Goal: Task Accomplishment & Management: Manage account settings

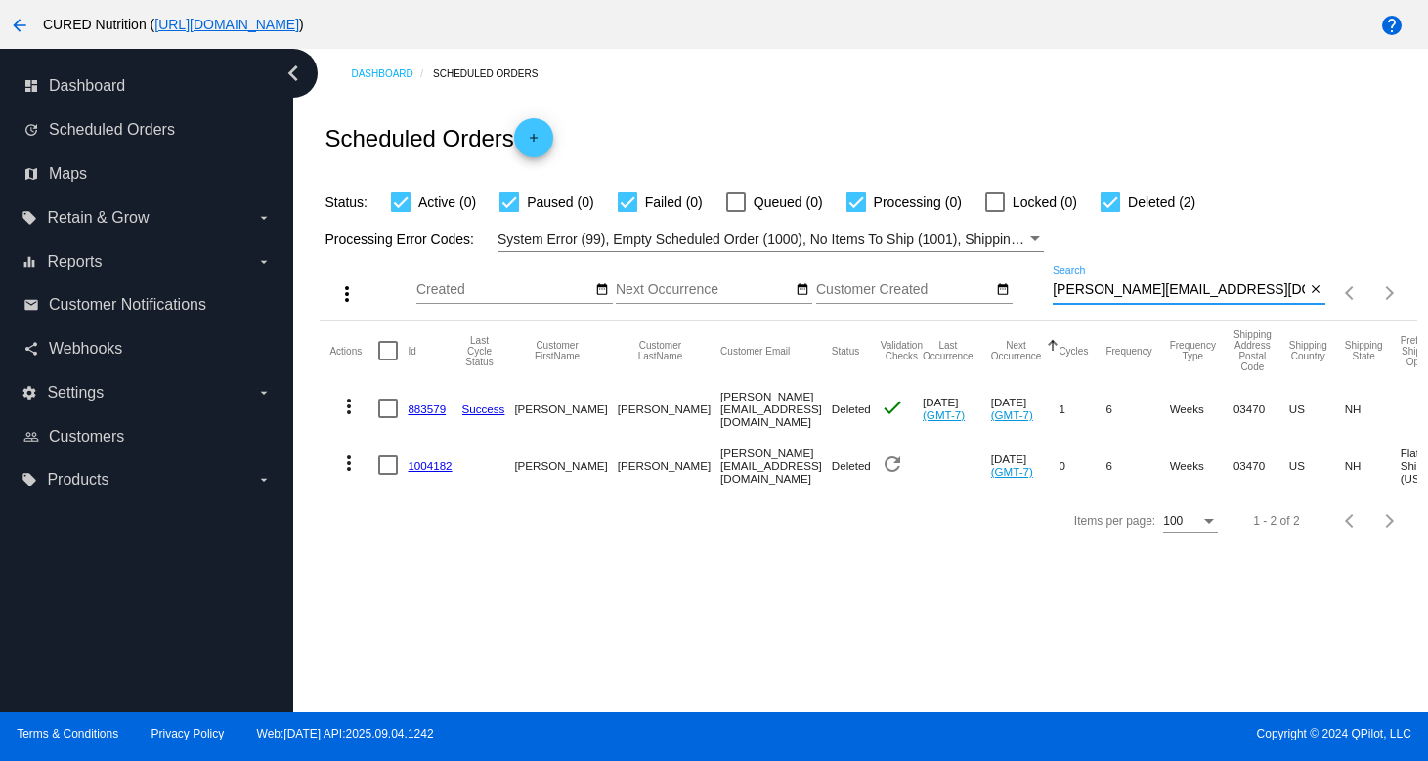
click at [1103, 289] on input "[PERSON_NAME][EMAIL_ADDRESS][DOMAIN_NAME]" at bounding box center [1178, 290] width 252 height 16
paste input "[PERSON_NAME].[PERSON_NAME]"
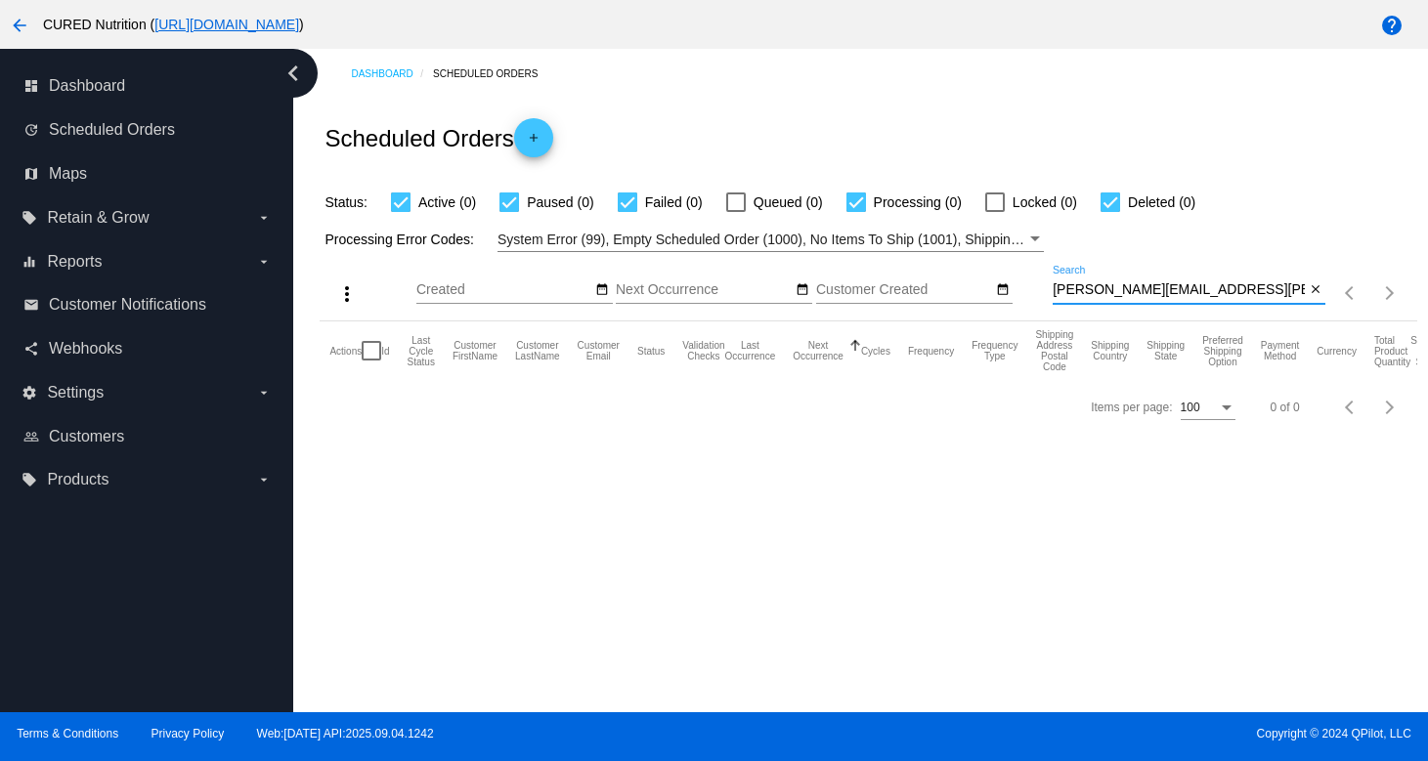
click at [1151, 285] on input "[PERSON_NAME][EMAIL_ADDRESS][PERSON_NAME][DOMAIN_NAME]" at bounding box center [1178, 290] width 252 height 16
paste input "blairstiles"
type input "[EMAIL_ADDRESS][DOMAIN_NAME]"
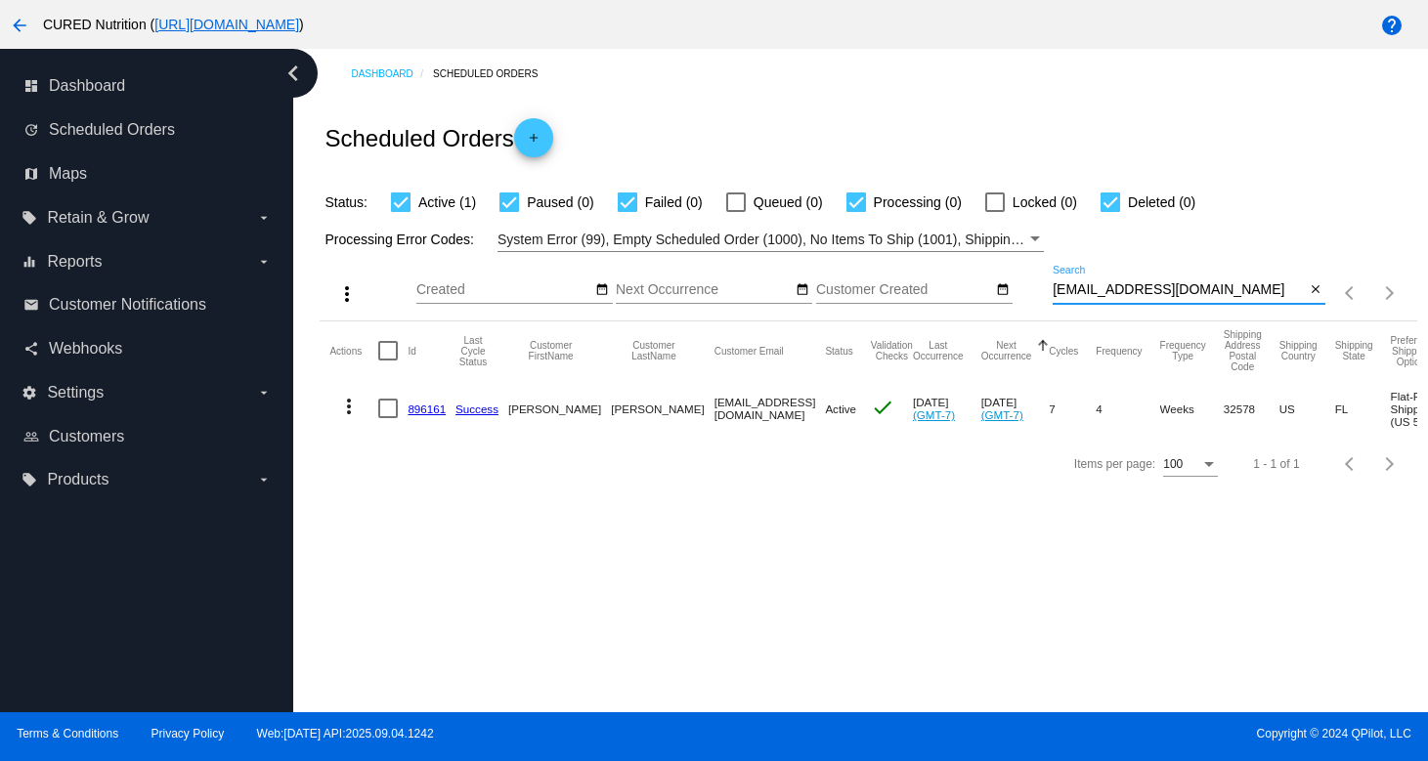
click at [419, 415] on link "896161" at bounding box center [427, 409] width 38 height 13
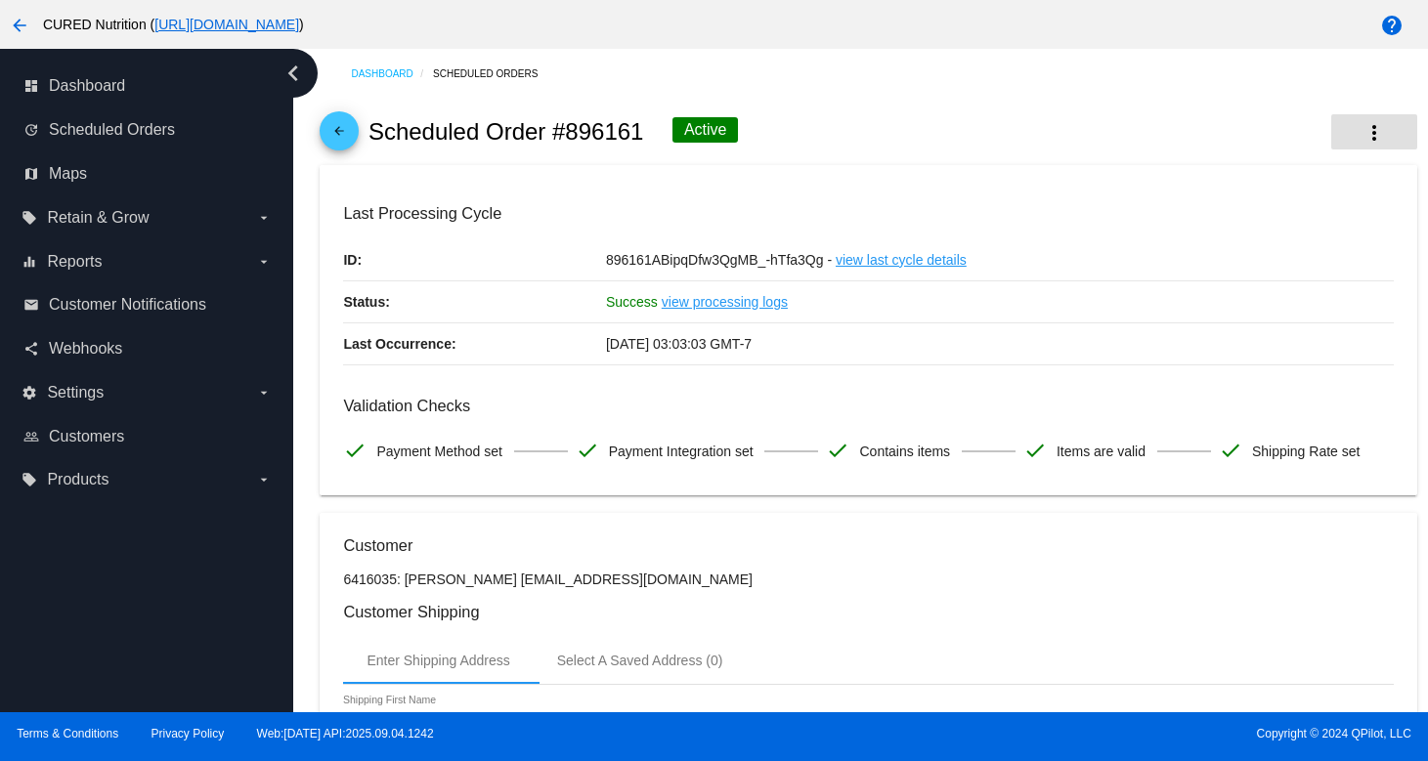
click at [1362, 128] on mat-icon "more_vert" at bounding box center [1373, 132] width 23 height 23
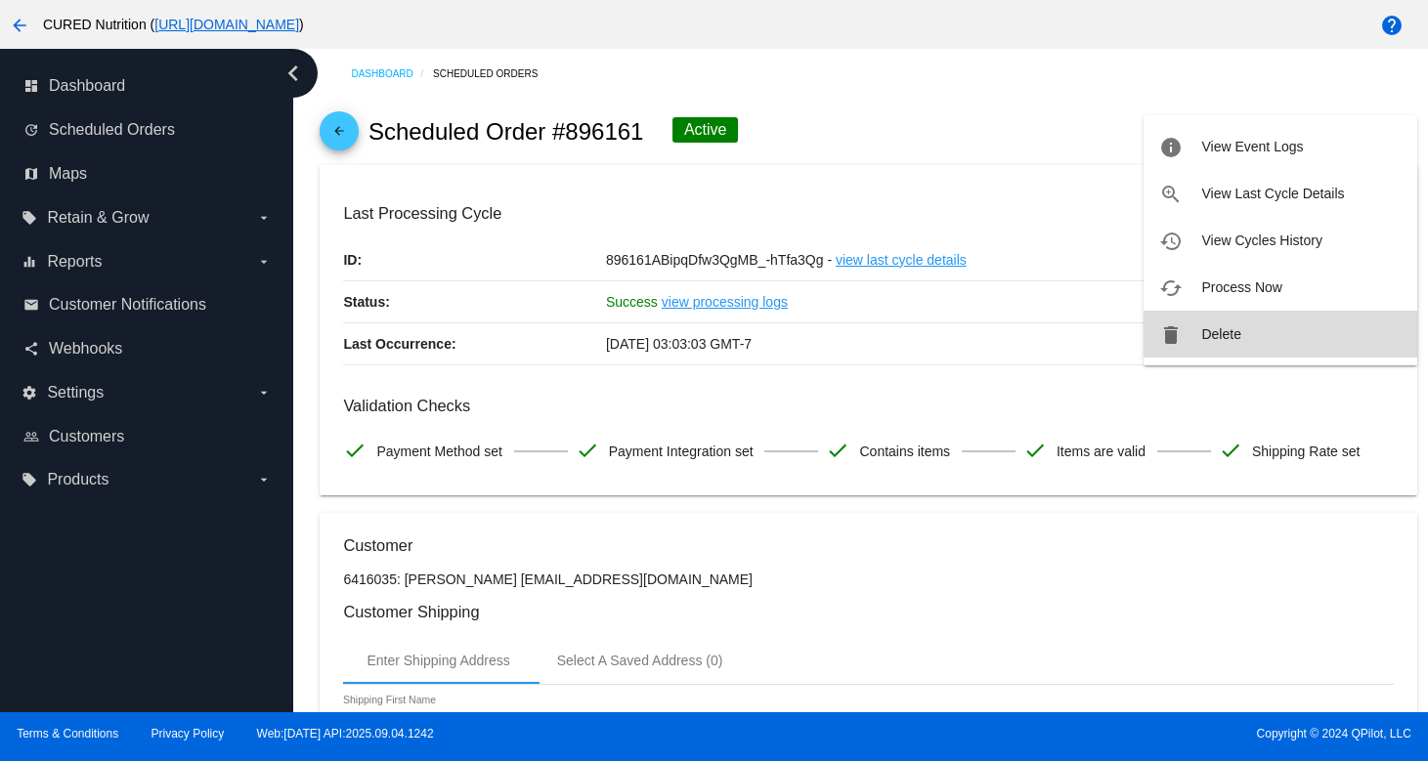
click at [1209, 327] on span "Delete" at bounding box center [1220, 334] width 39 height 16
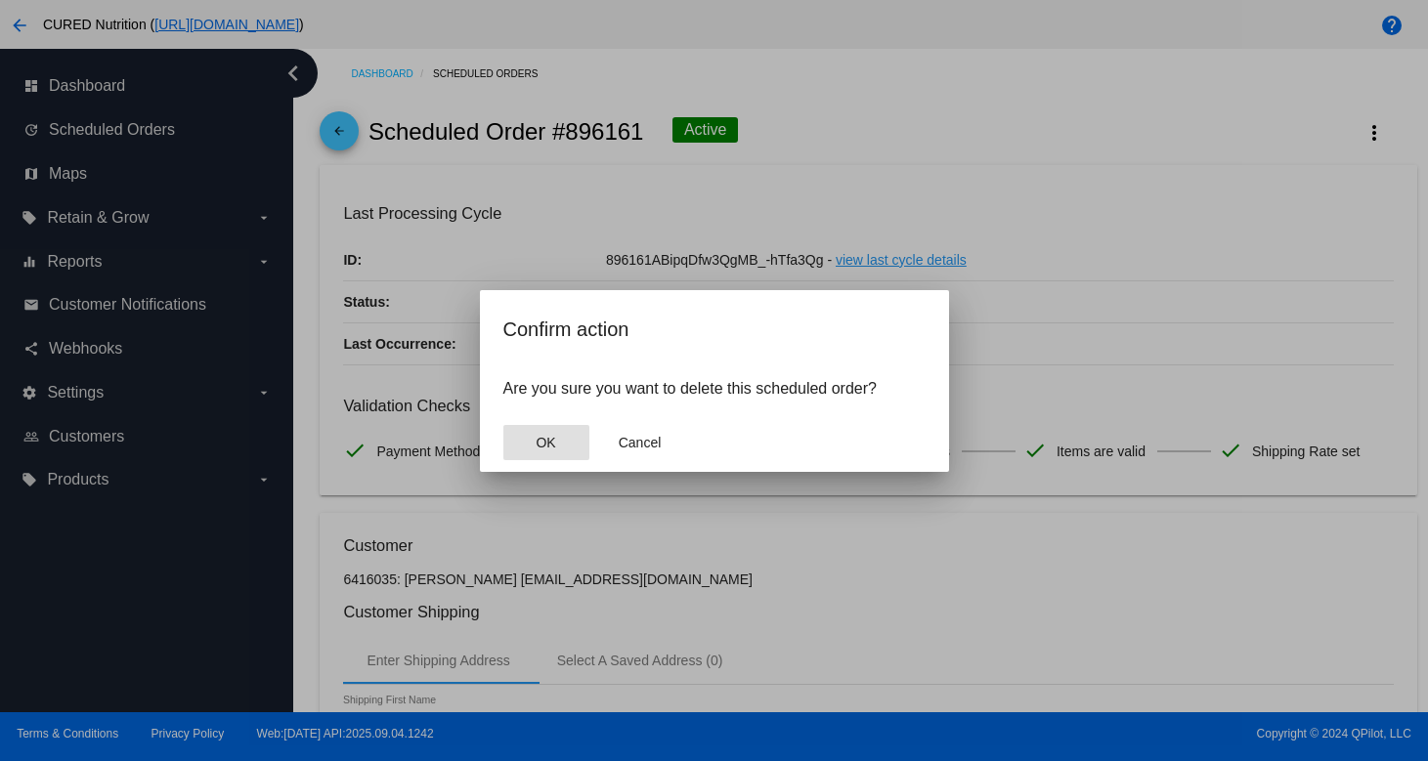
click at [543, 428] on button "OK" at bounding box center [546, 442] width 86 height 35
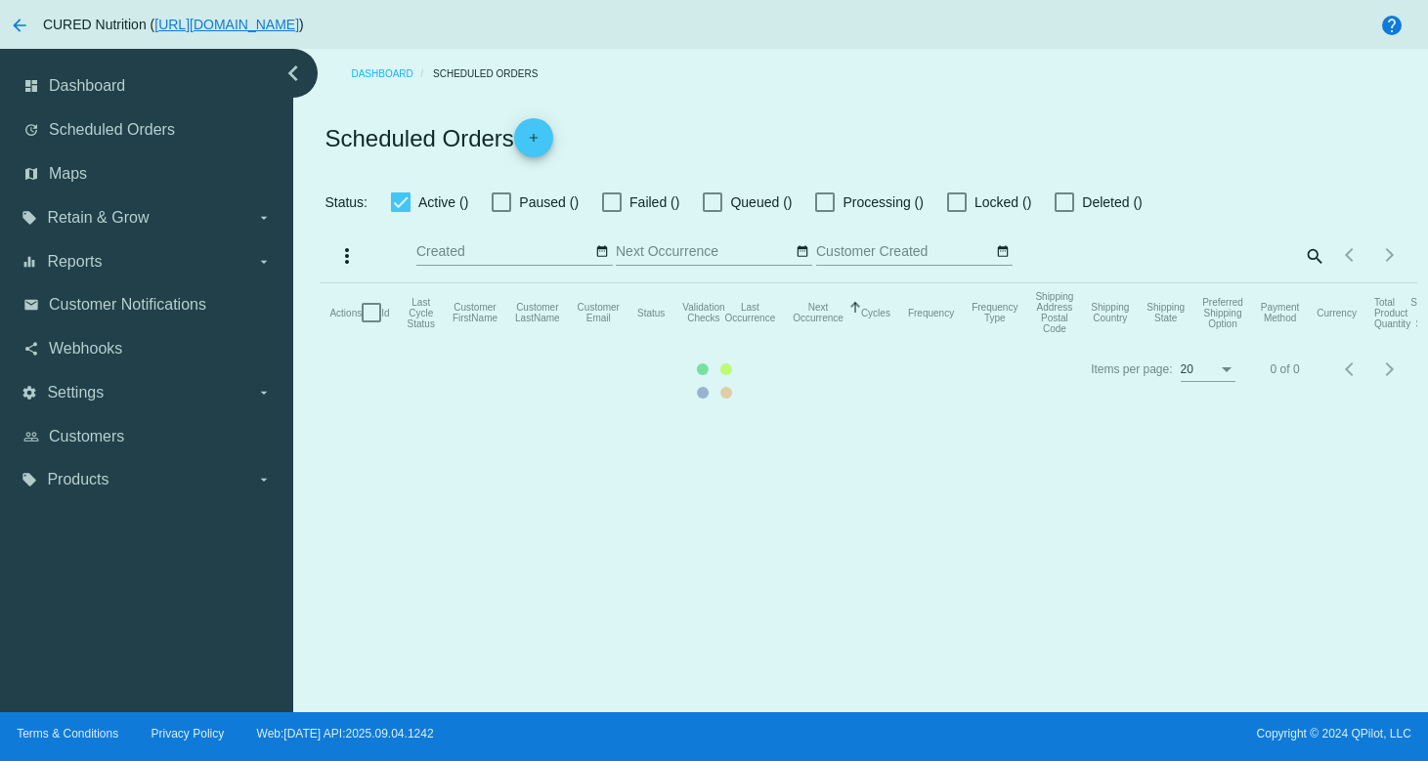
checkbox input "true"
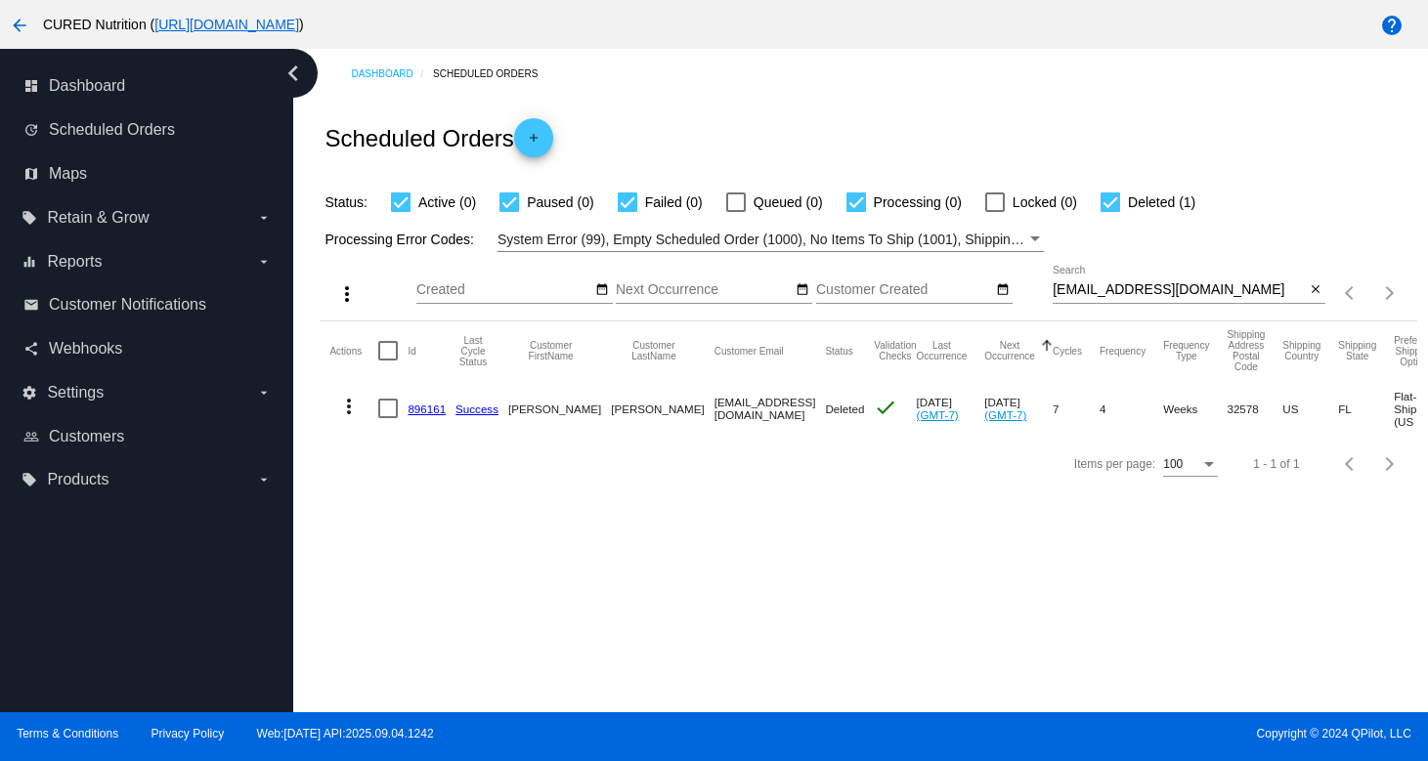
click at [1138, 296] on input "[EMAIL_ADDRESS][DOMAIN_NAME]" at bounding box center [1178, 290] width 252 height 16
paste input "[EMAIL_ADDRESS]"
type input "[EMAIL_ADDRESS][DOMAIN_NAME]"
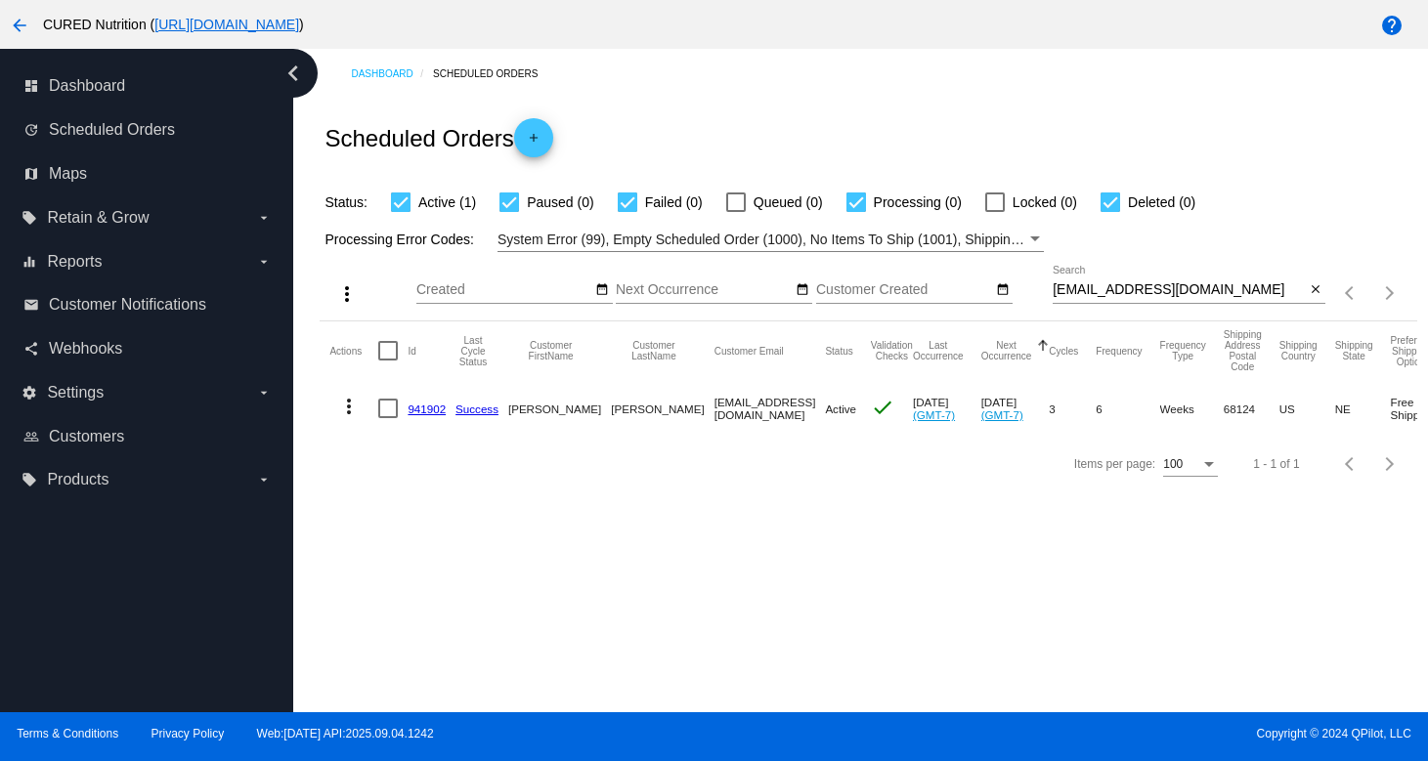
click at [421, 414] on link "941902" at bounding box center [427, 409] width 38 height 13
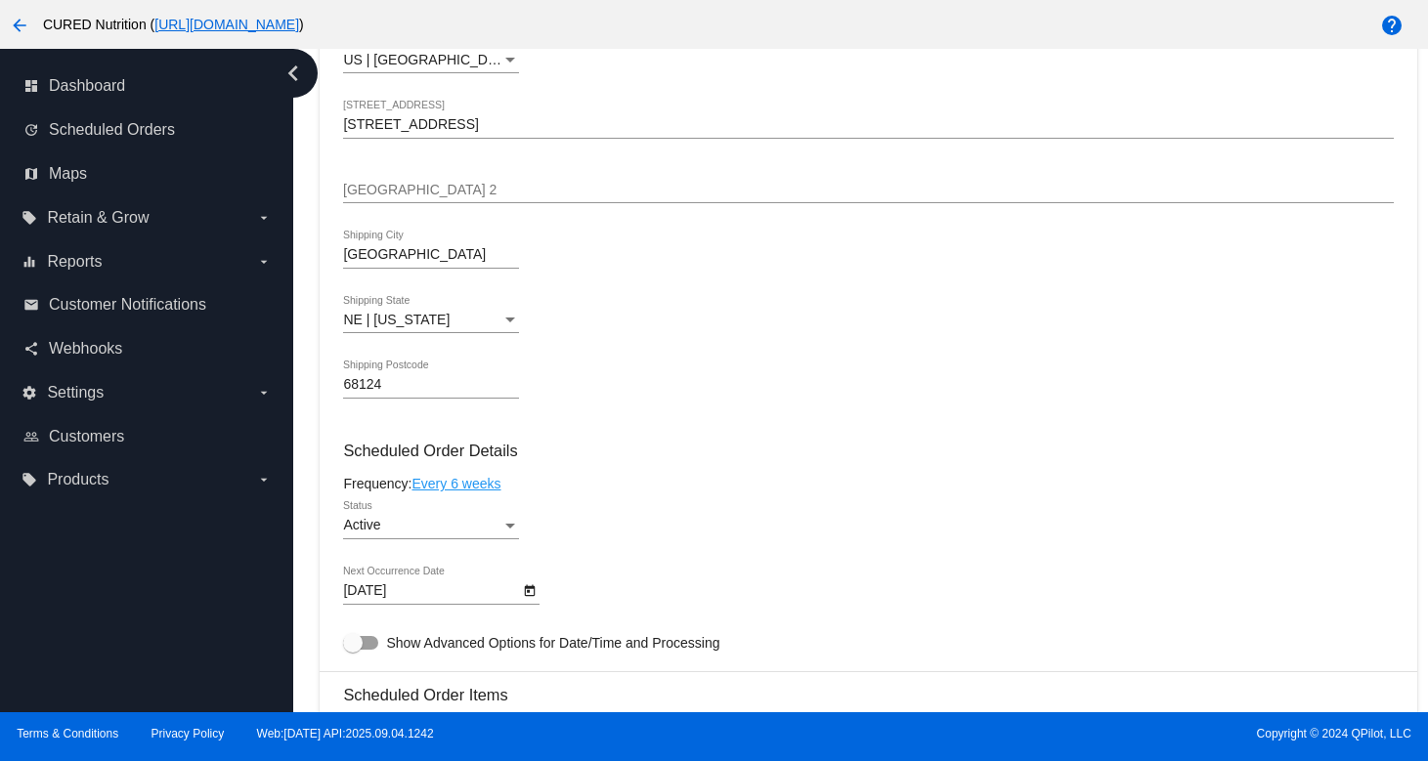
scroll to position [839, 0]
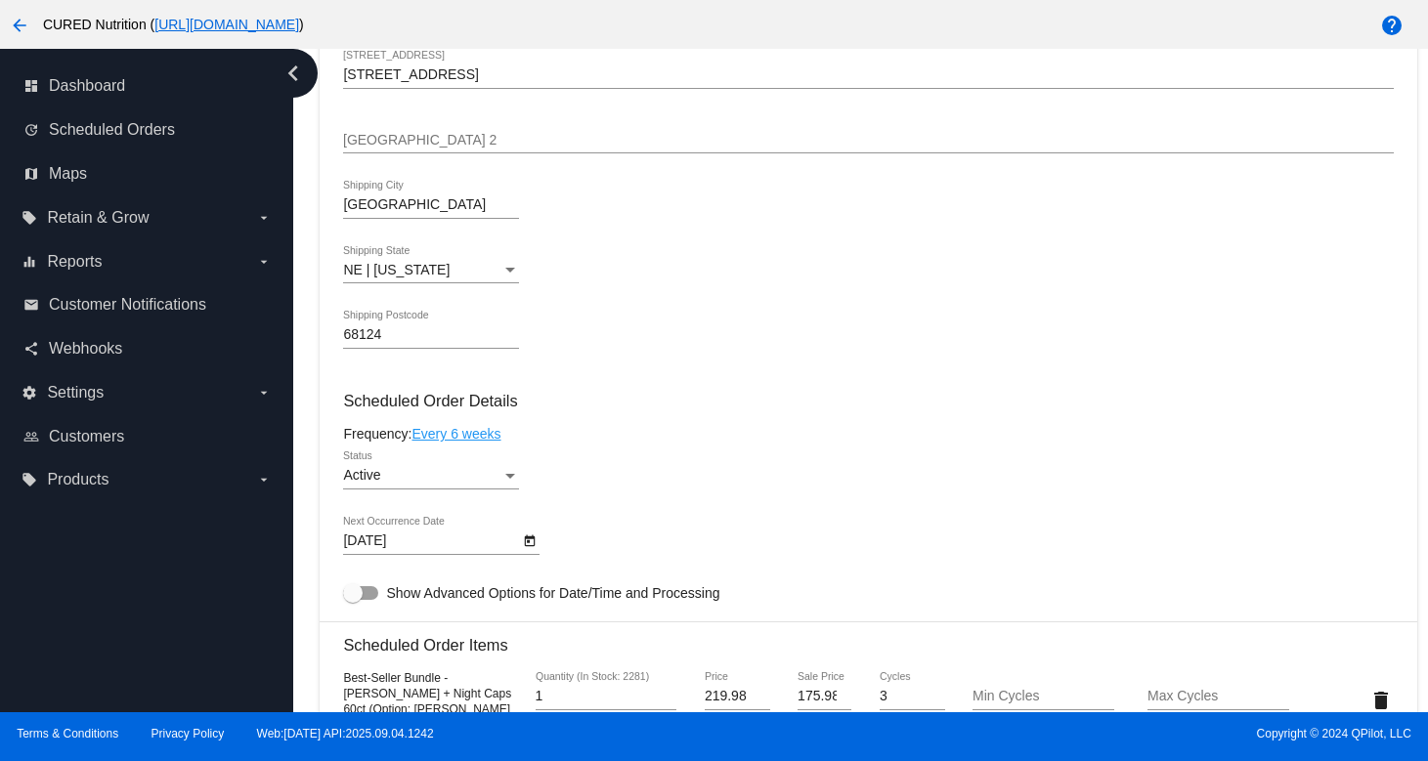
click at [479, 479] on div "Active Status" at bounding box center [431, 470] width 176 height 38
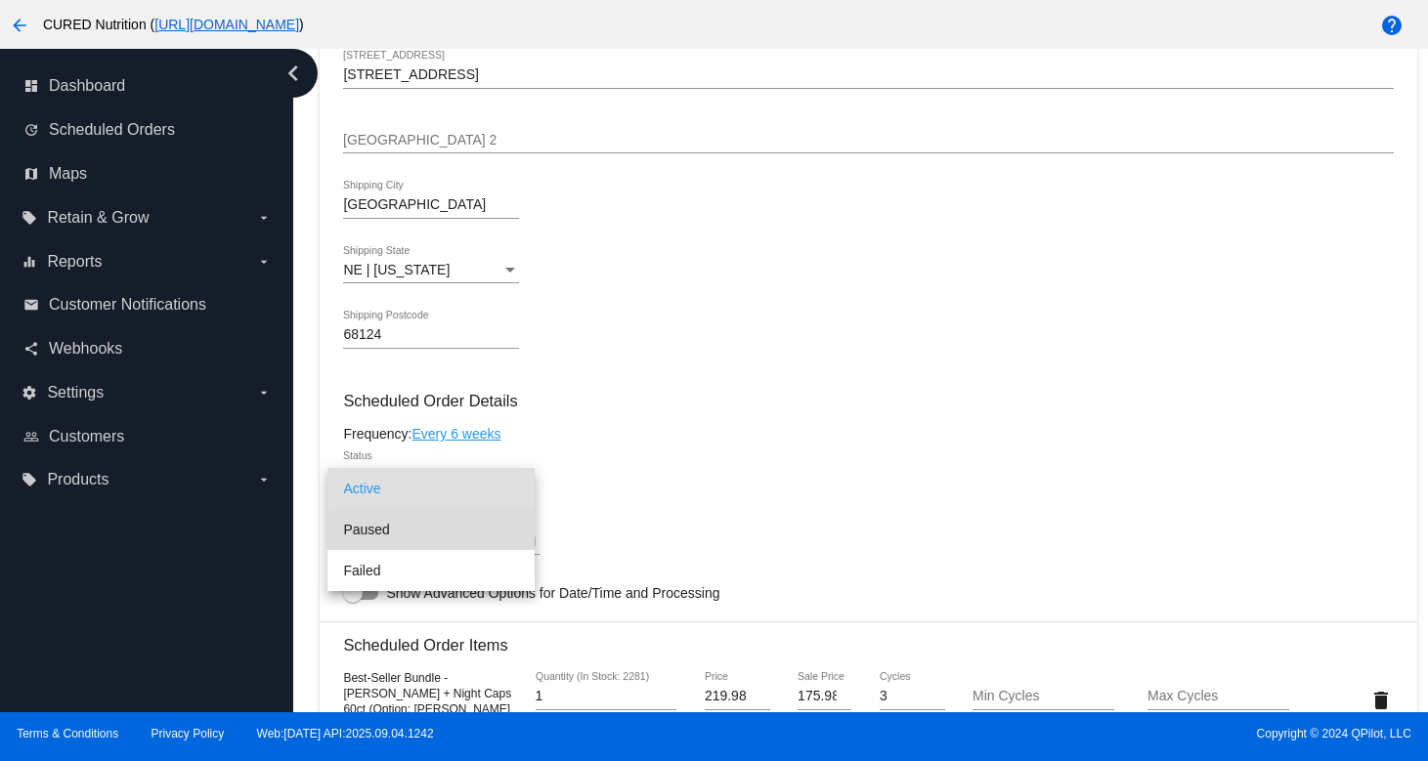
click at [478, 532] on span "Paused" at bounding box center [431, 529] width 176 height 41
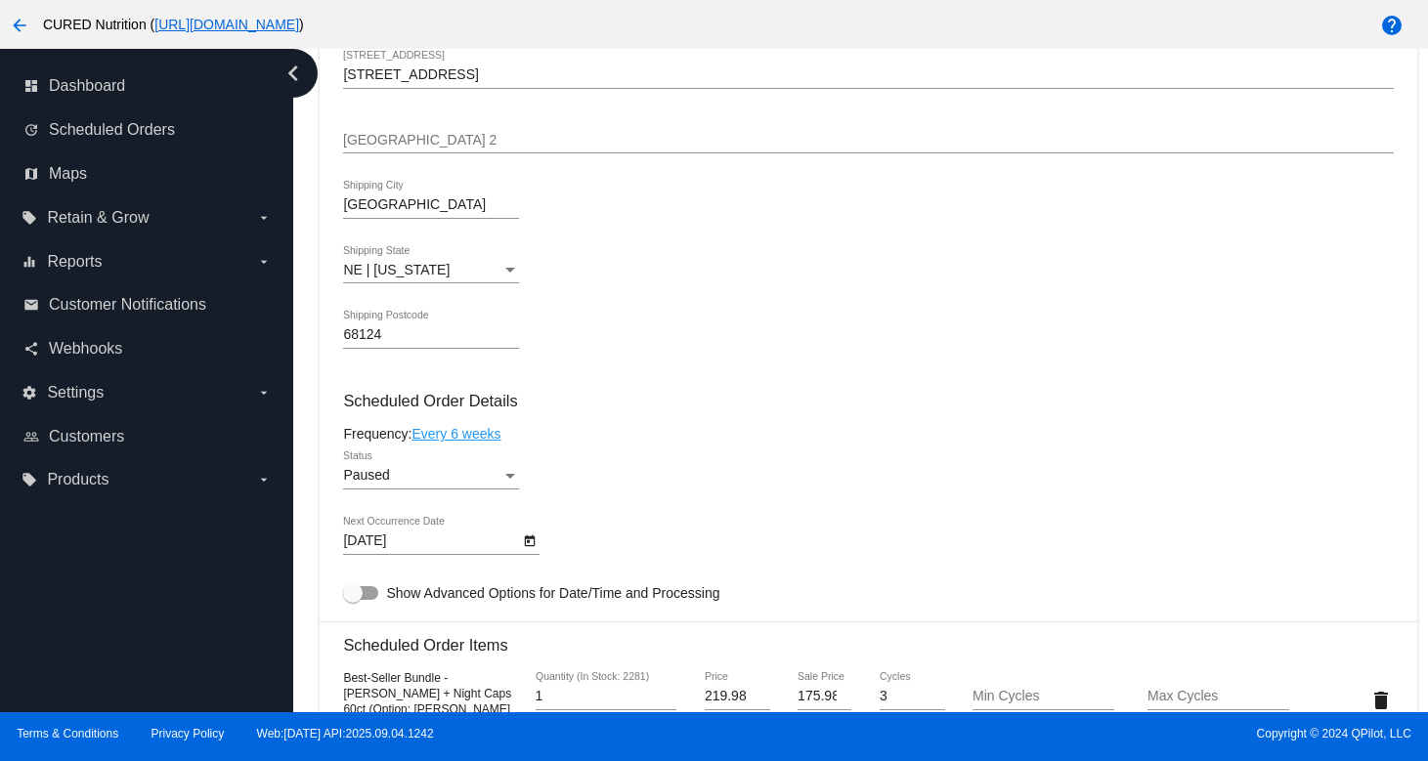
click at [669, 476] on div "Paused Status" at bounding box center [868, 479] width 1050 height 56
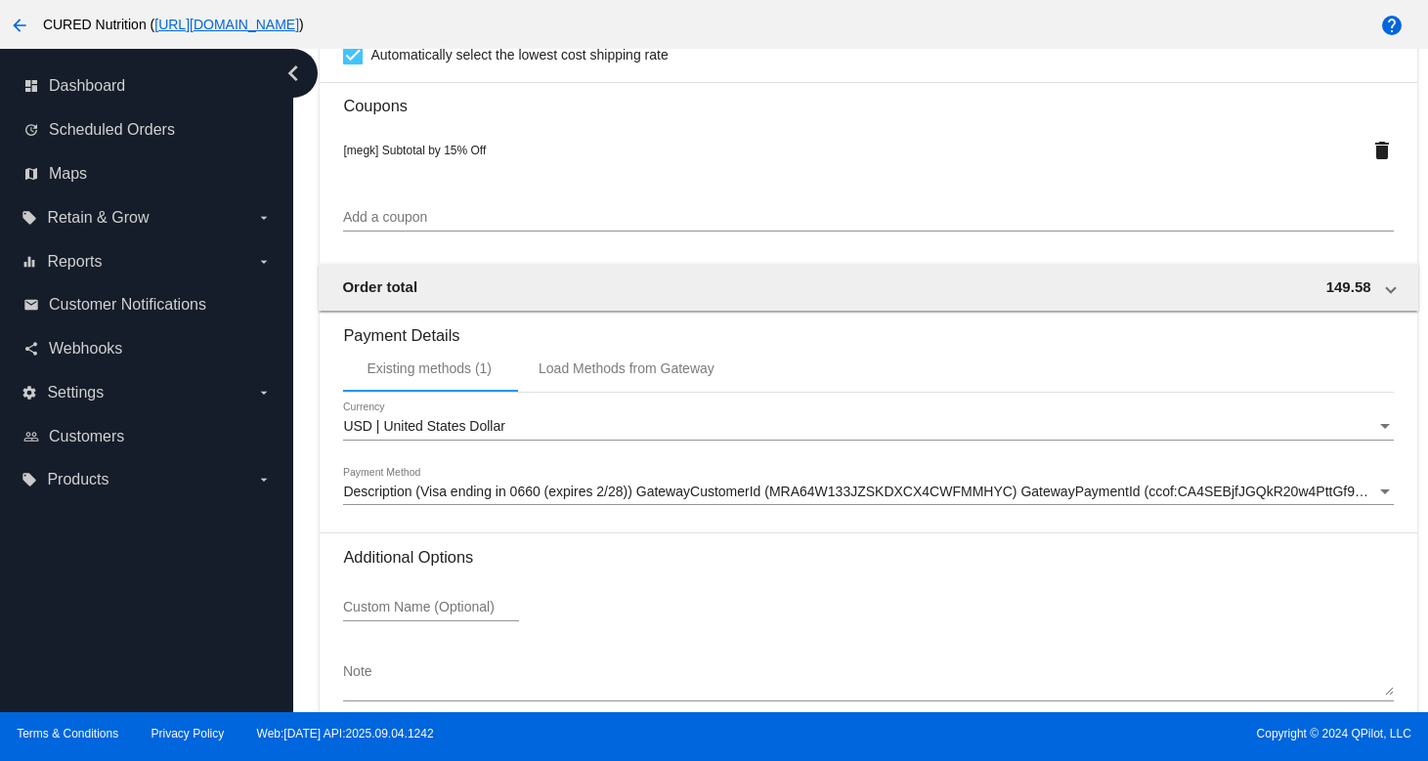
scroll to position [1841, 0]
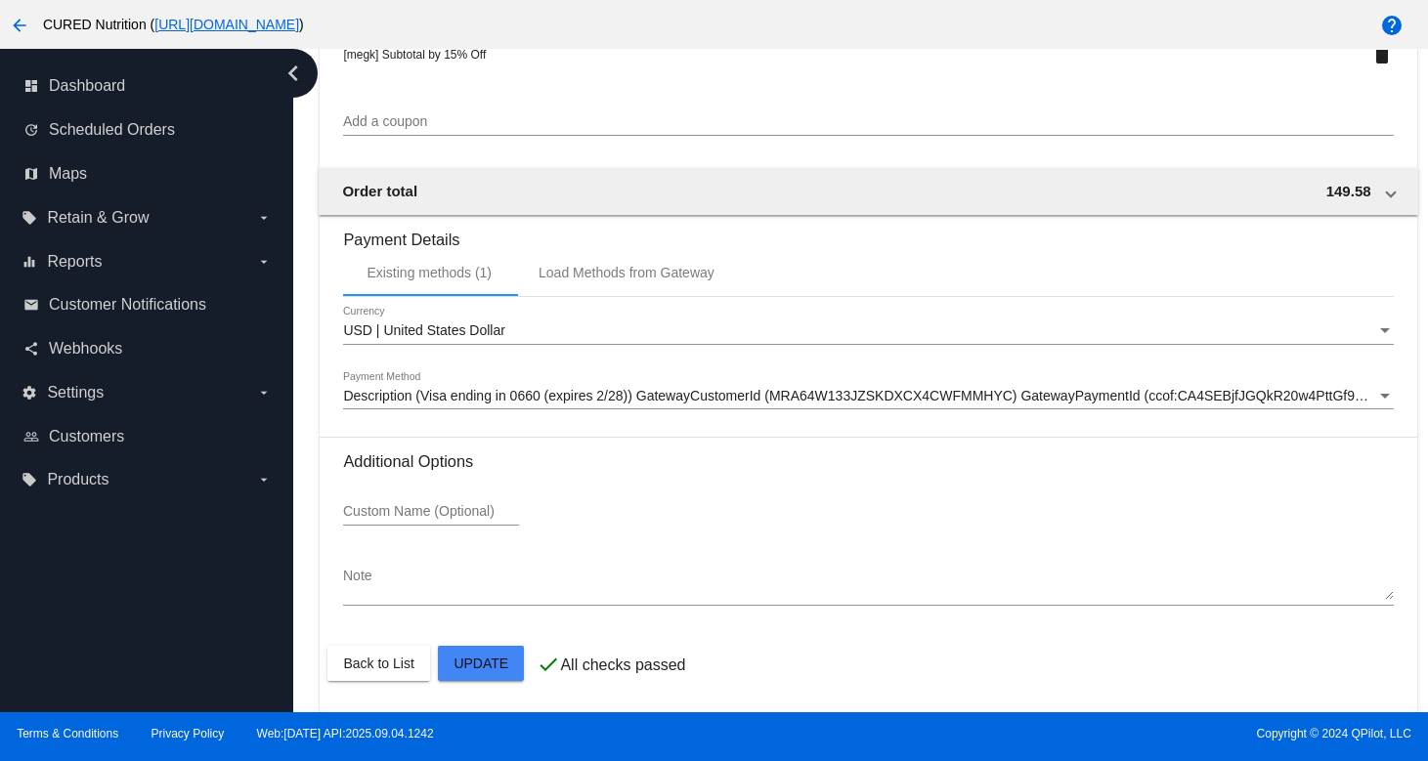
click at [473, 638] on mat-card-actions "Back to List Update" at bounding box center [867, 663] width 1081 height 51
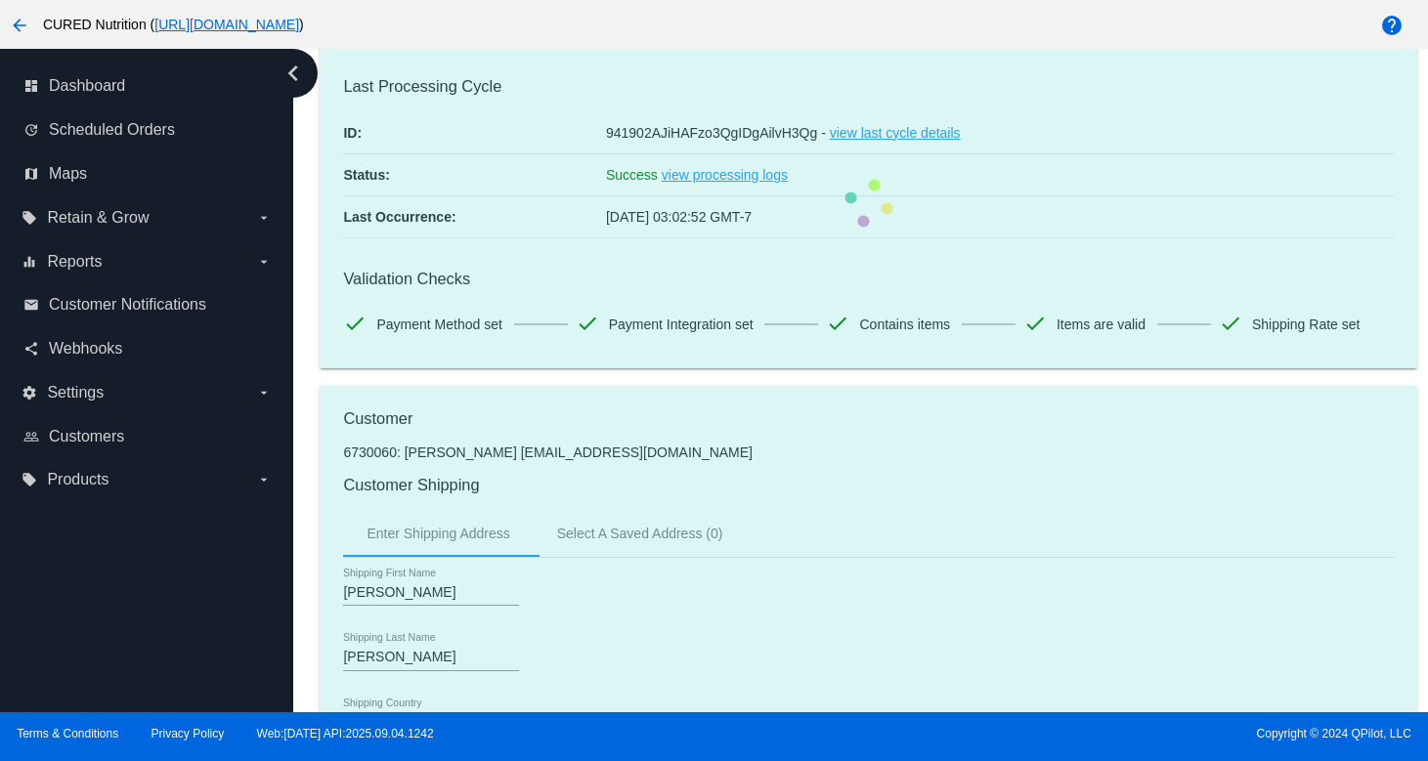
scroll to position [0, 0]
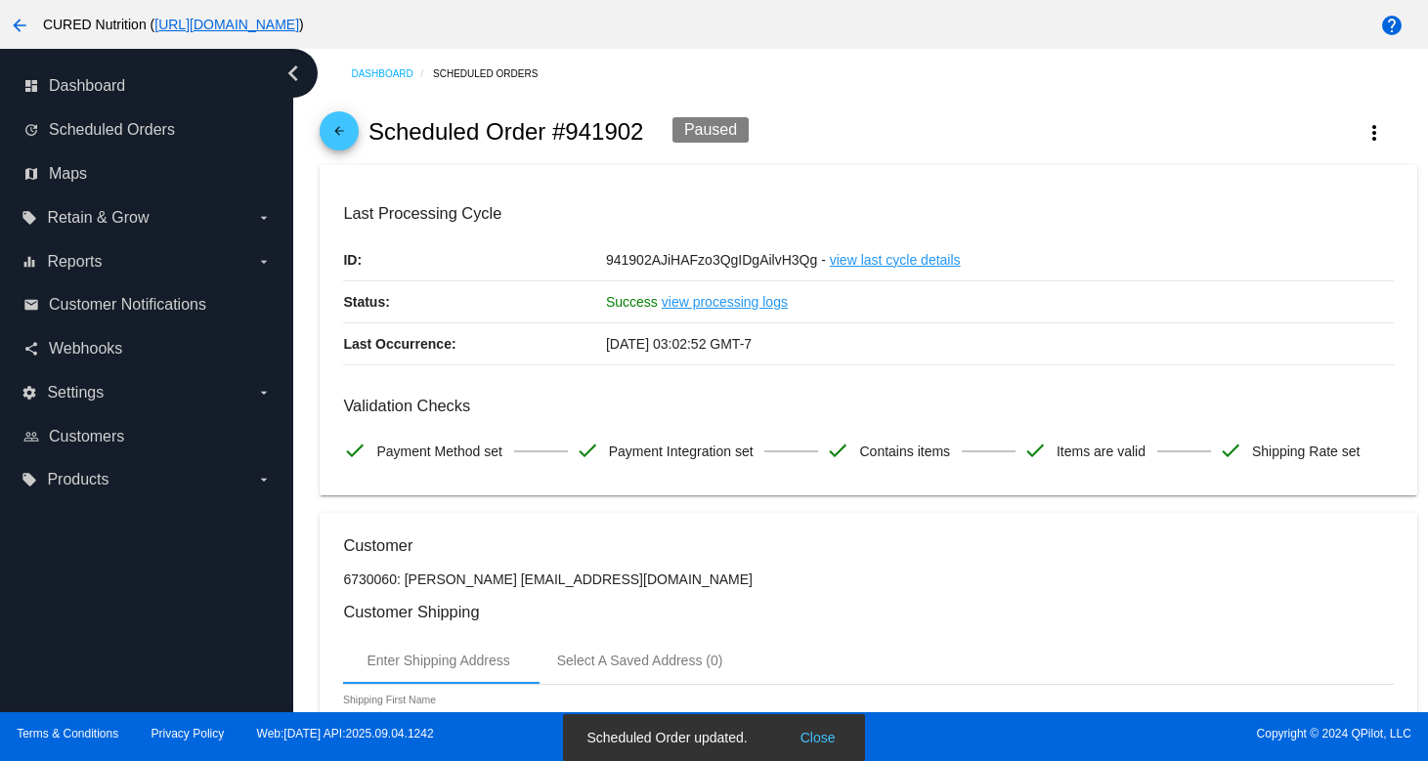
click at [352, 121] on link "arrow_back" at bounding box center [339, 130] width 39 height 39
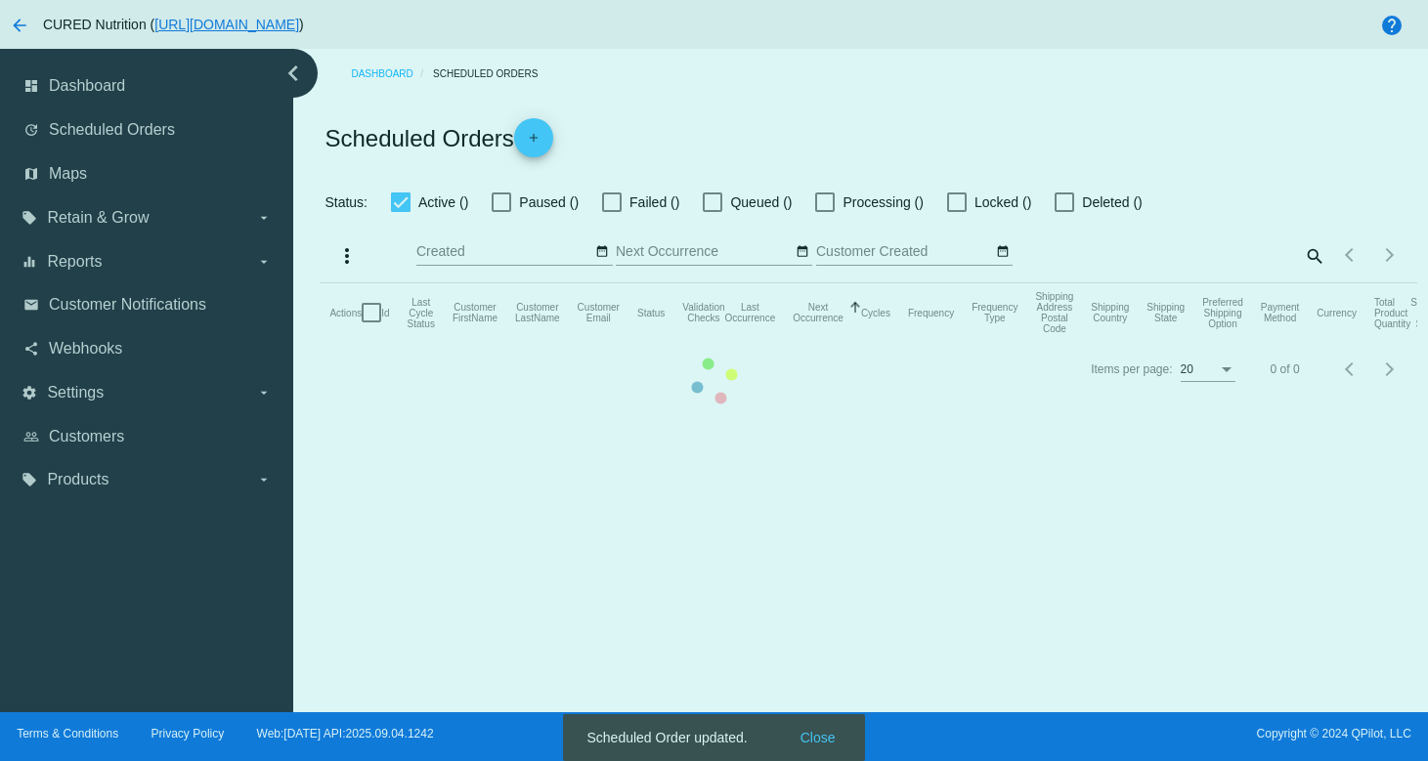
checkbox input "true"
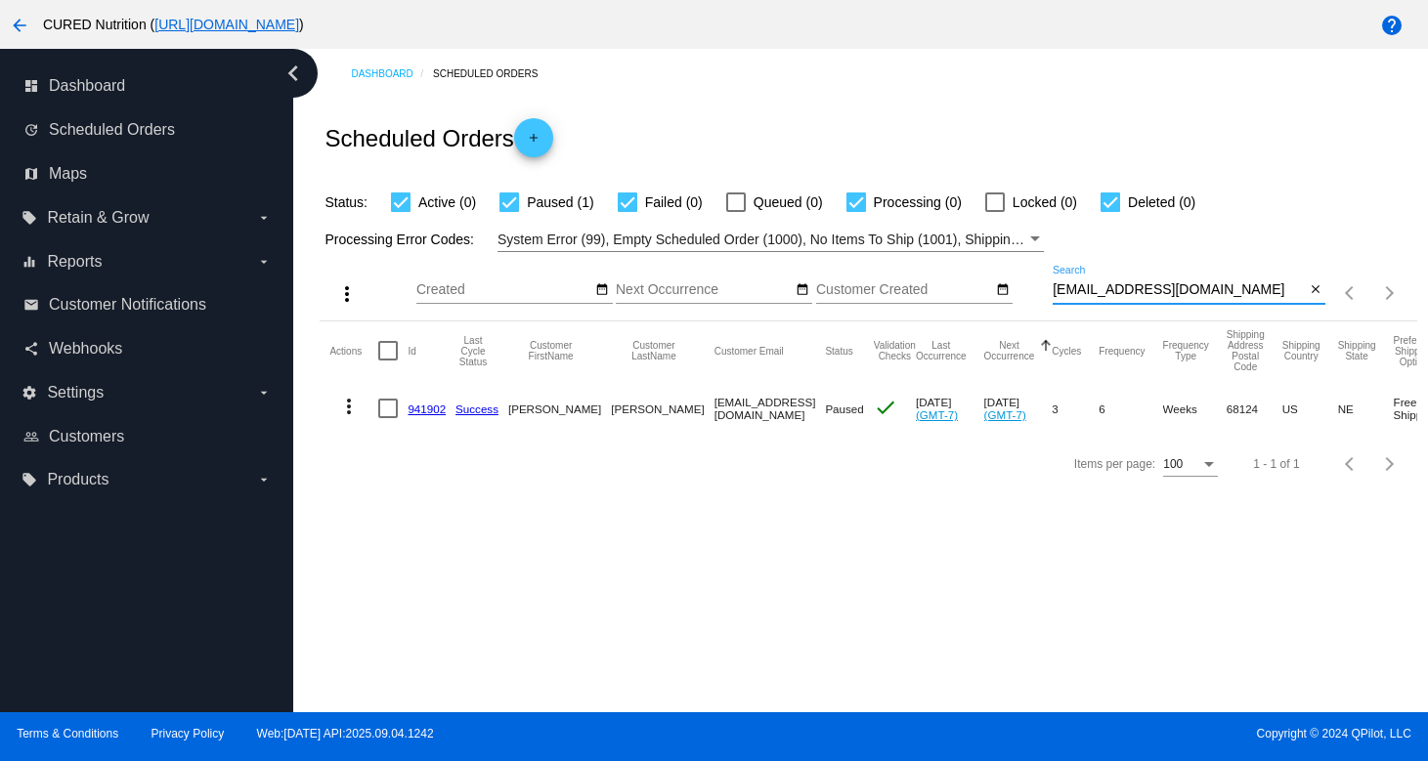
click at [1185, 290] on input "[EMAIL_ADDRESS][DOMAIN_NAME]" at bounding box center [1178, 290] width 252 height 16
paste input "msmorganlane"
click at [1153, 299] on div "[EMAIL_ADDRESS][DOMAIN_NAME] Search" at bounding box center [1178, 285] width 252 height 38
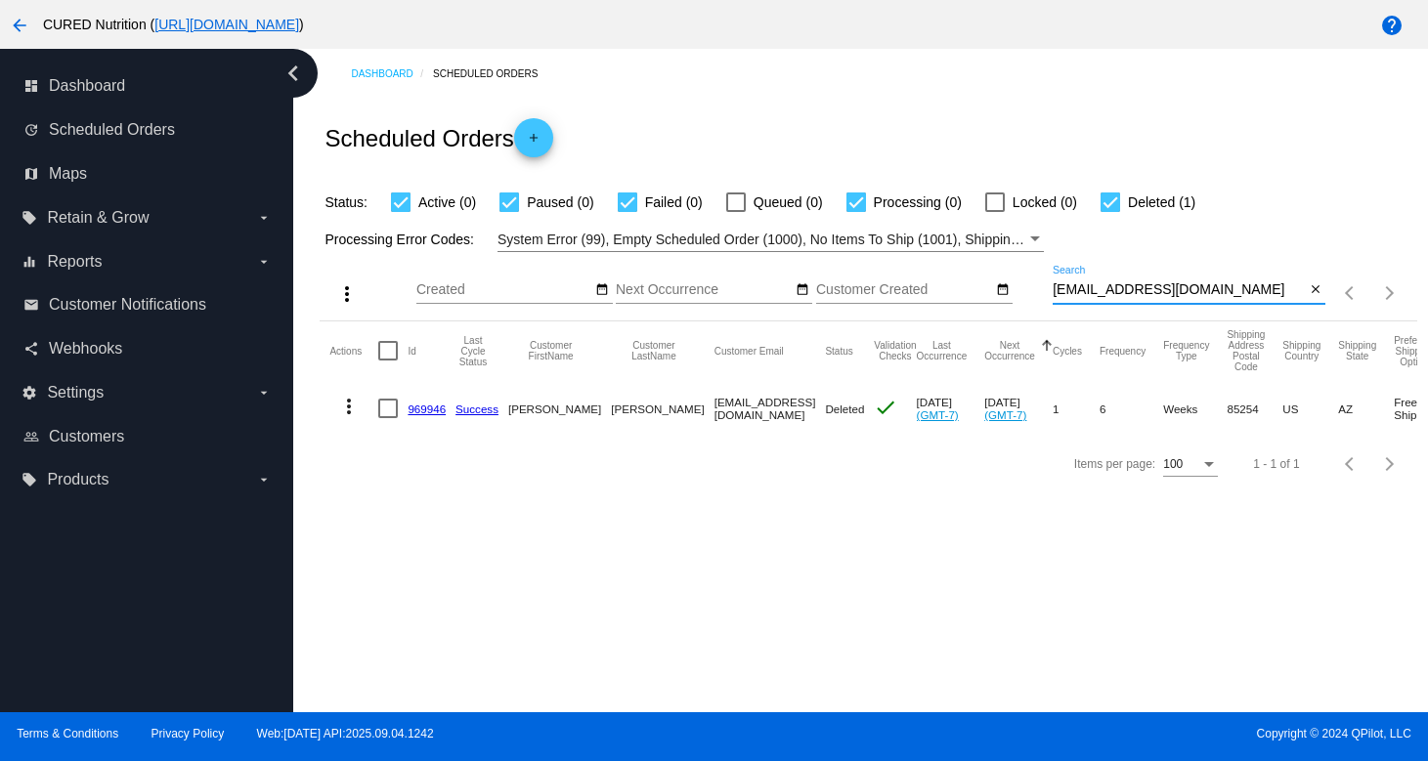
click at [1153, 299] on div "[EMAIL_ADDRESS][DOMAIN_NAME] Search" at bounding box center [1178, 285] width 252 height 38
click at [1153, 295] on input "[EMAIL_ADDRESS][DOMAIN_NAME]" at bounding box center [1178, 290] width 252 height 16
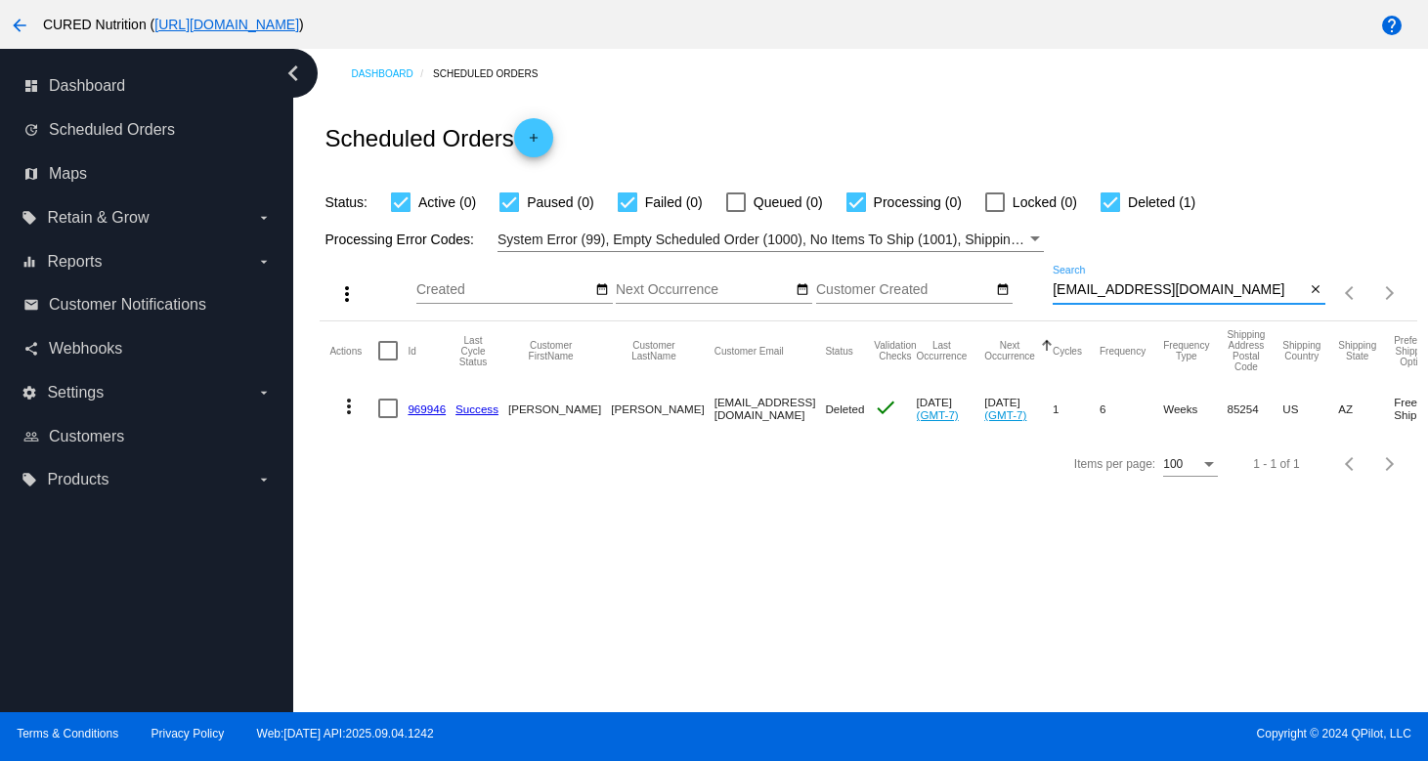
paste input "[EMAIL_ADDRESS][DOMAIN_NAME]"
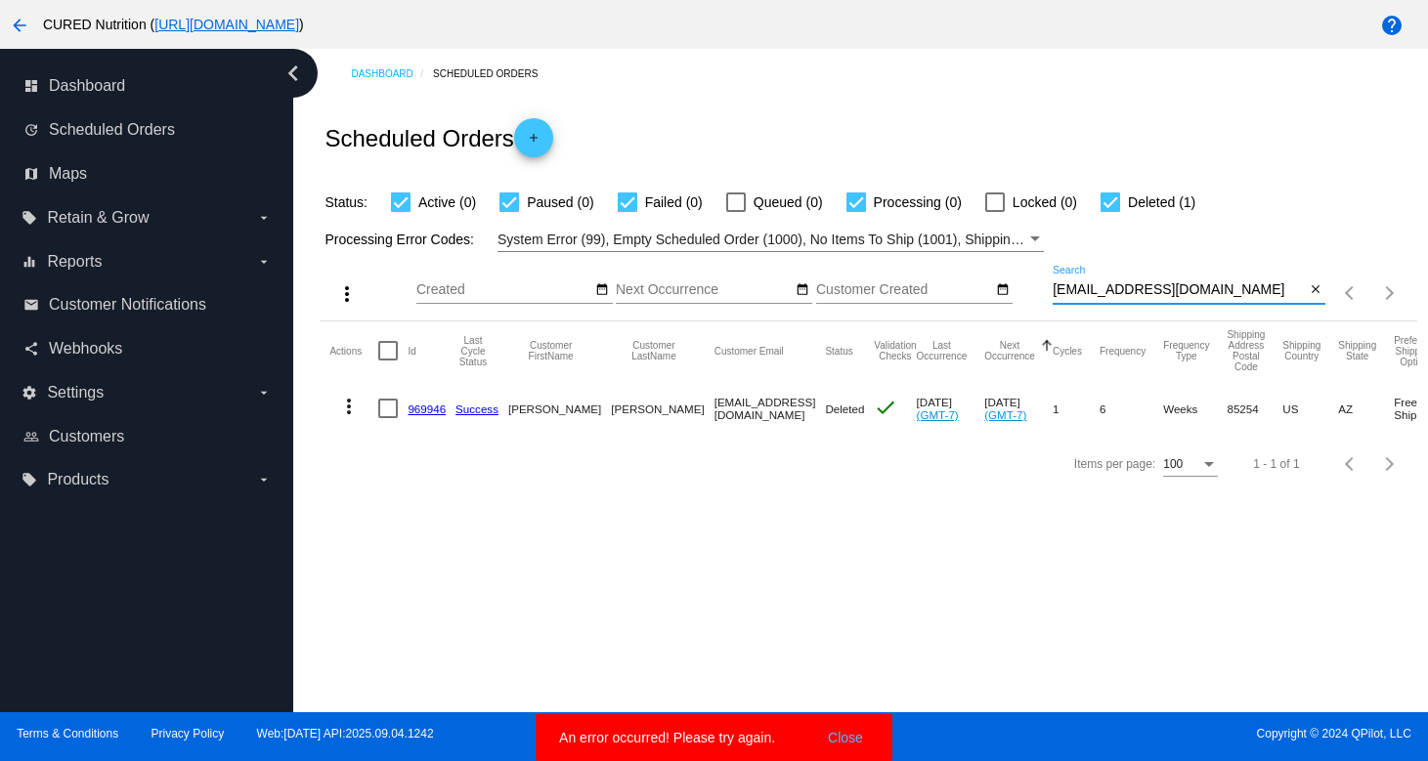
click at [1212, 292] on input "[EMAIL_ADDRESS][DOMAIN_NAME]" at bounding box center [1178, 290] width 252 height 16
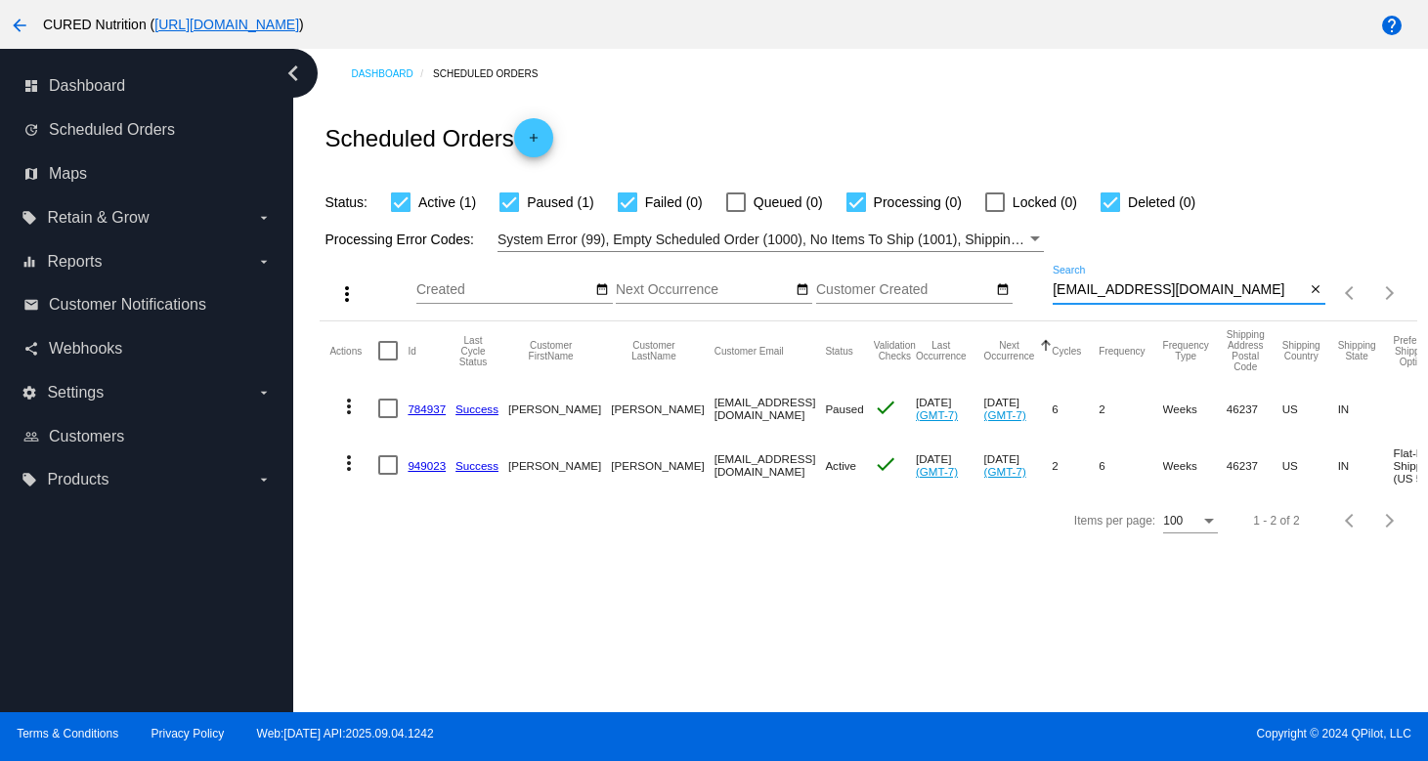
type input "[EMAIL_ADDRESS][DOMAIN_NAME]"
